Goal: Task Accomplishment & Management: Use online tool/utility

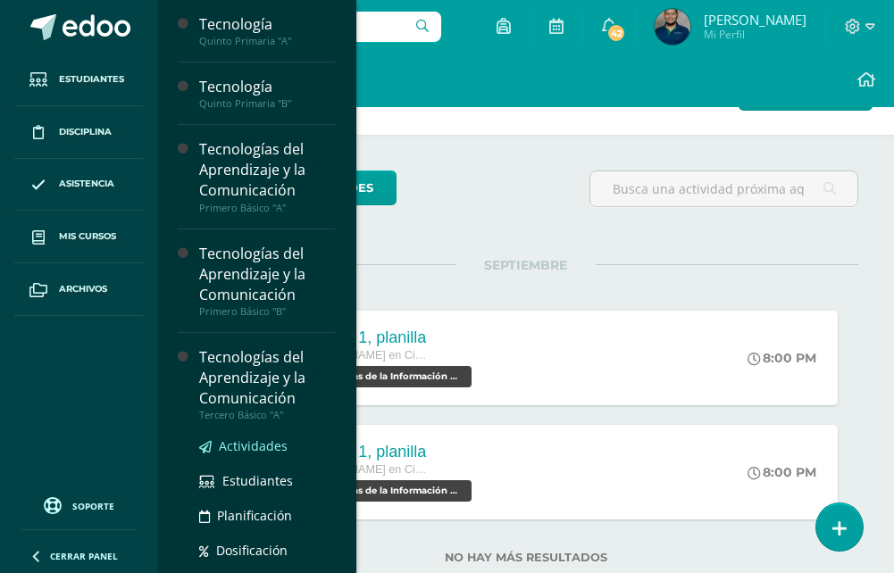
click at [273, 441] on span "Actividades" at bounding box center [253, 445] width 69 height 17
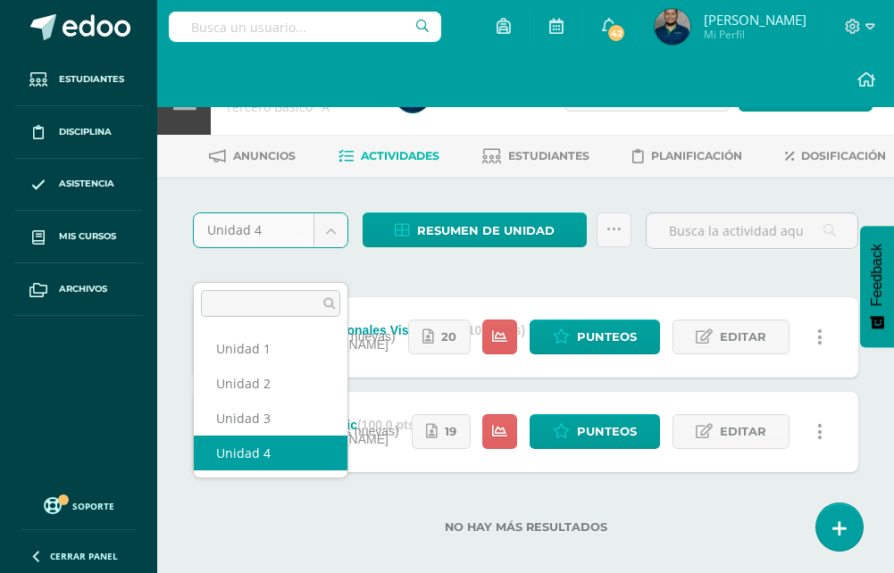
click at [330, 252] on body "Estudiantes Disciplina Asistencia Mis cursos Archivos Soporte Ayuda Reportar un…" at bounding box center [447, 295] width 894 height 591
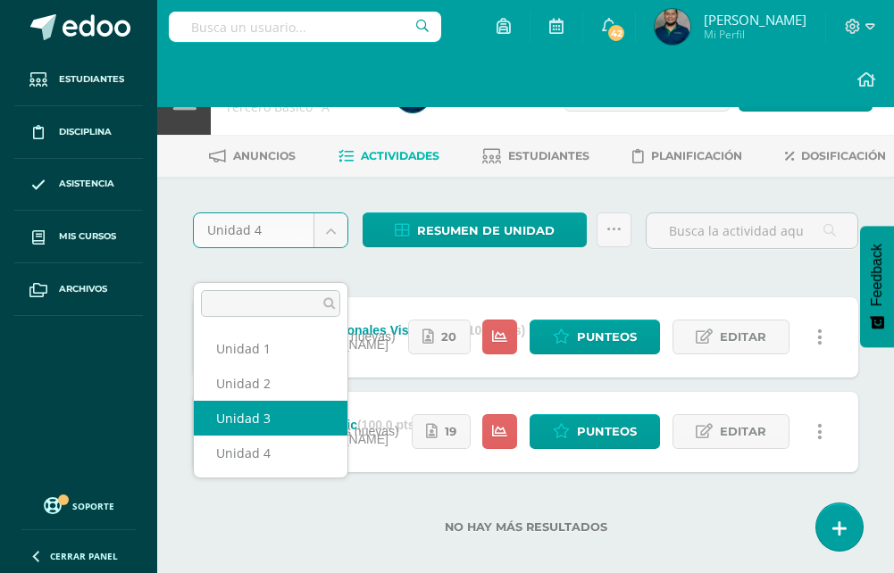
drag, startPoint x: 278, startPoint y: 445, endPoint x: 293, endPoint y: 428, distance: 22.8
select select "Unidad 3"
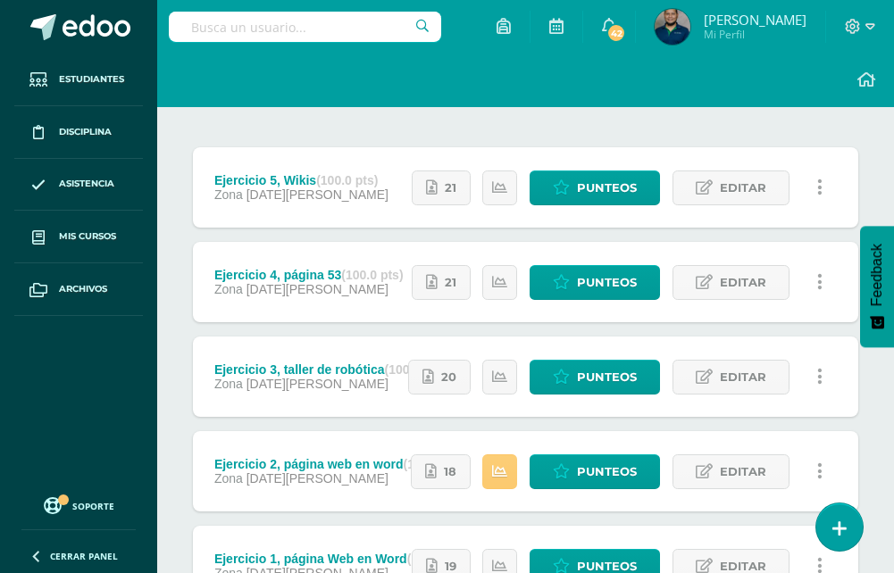
scroll to position [357, 0]
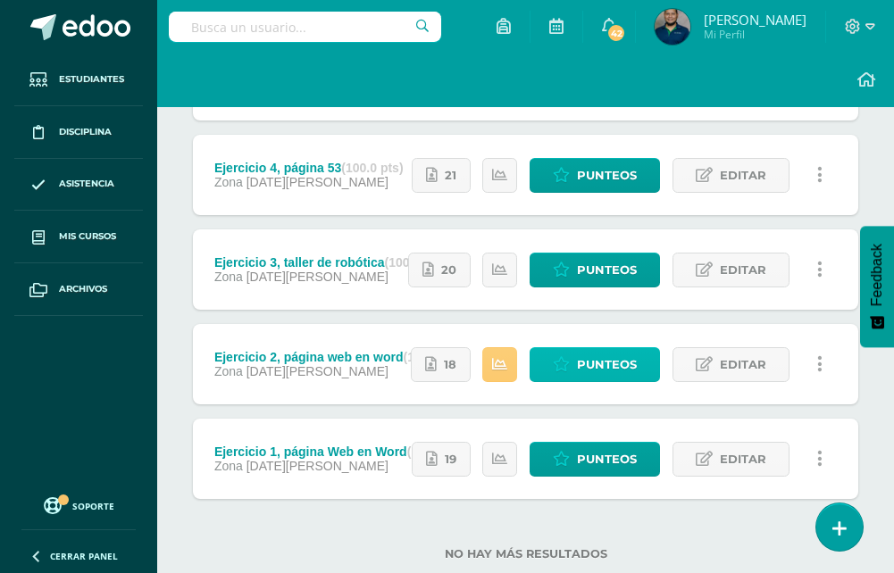
click at [586, 381] on span "Punteos" at bounding box center [607, 364] width 60 height 33
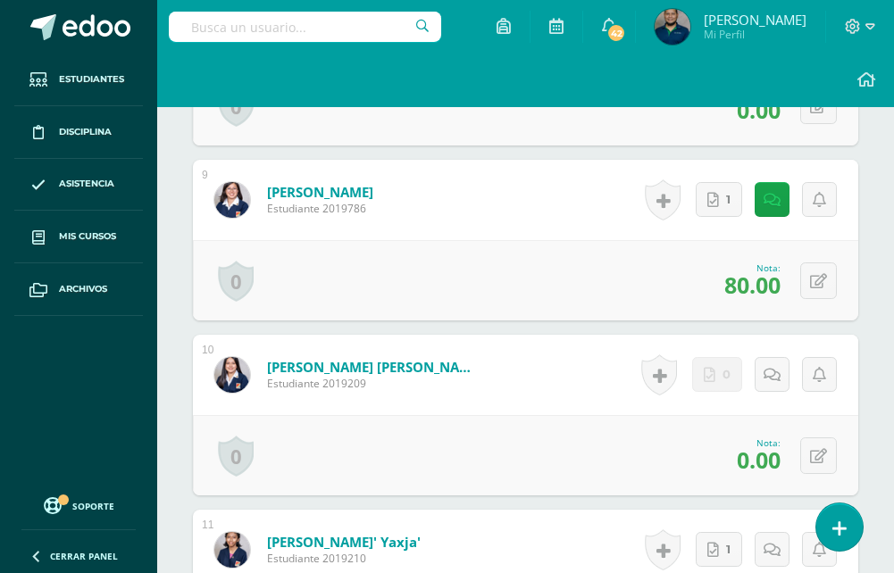
scroll to position [2062, 0]
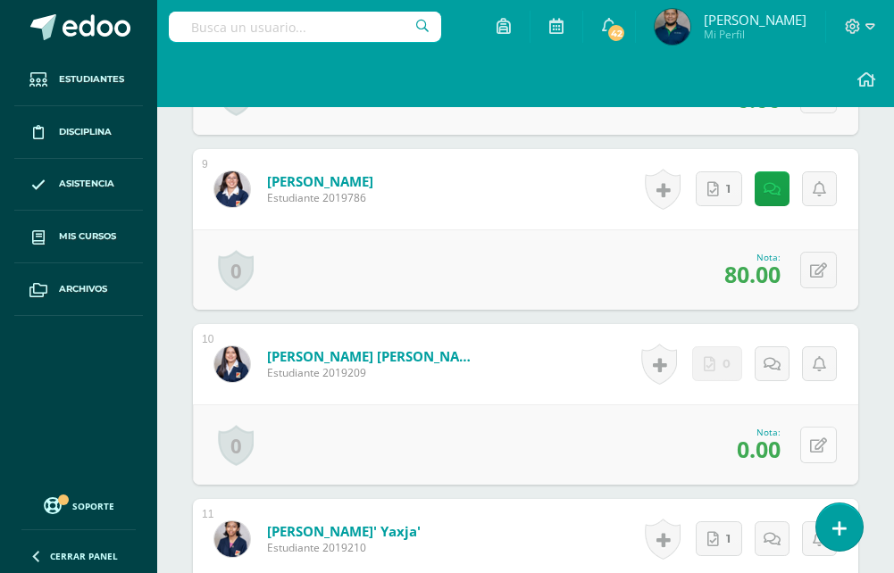
click at [826, 453] on icon at bounding box center [818, 445] width 17 height 15
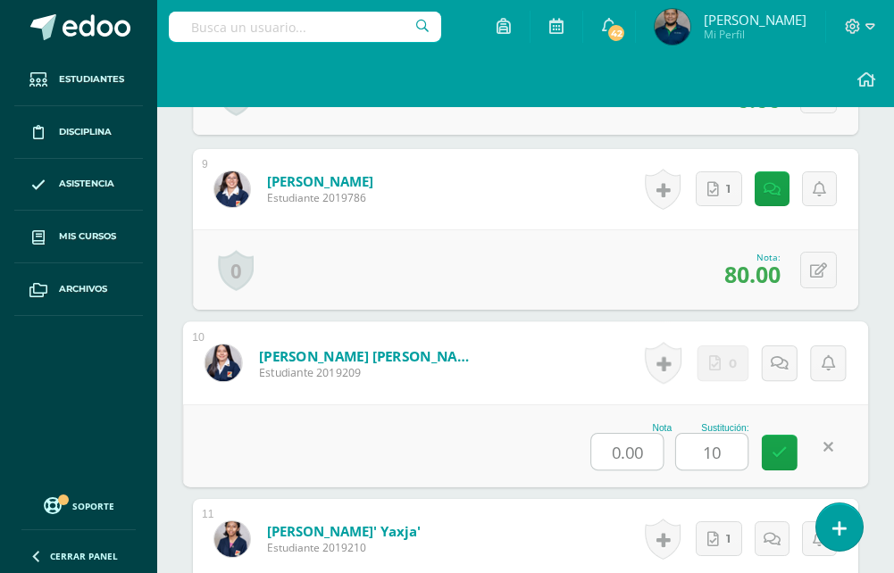
type input "100"
